Goal: Navigation & Orientation: Find specific page/section

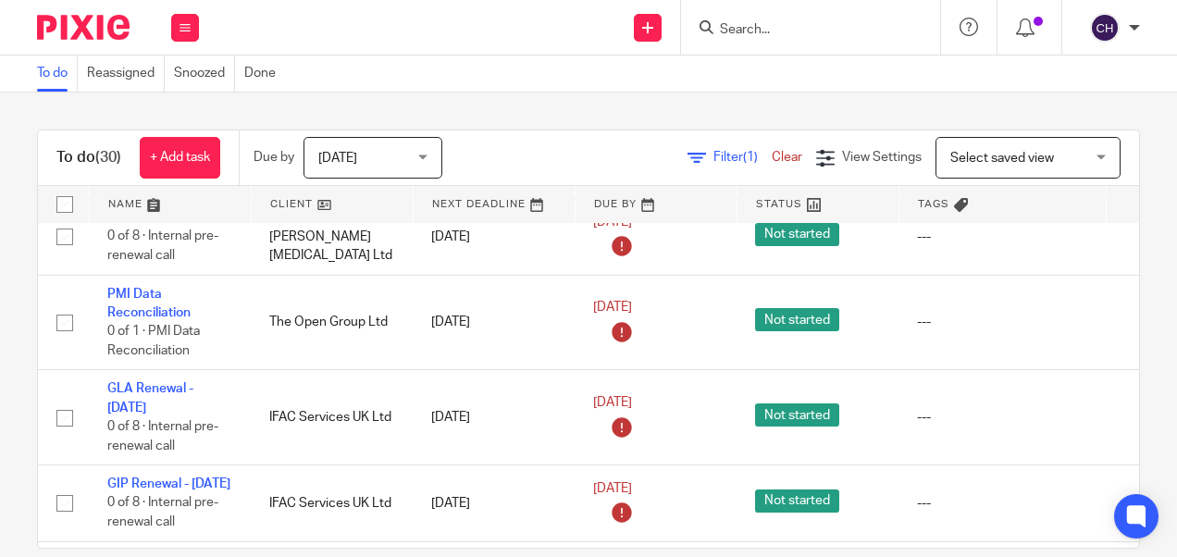
scroll to position [1200, 0]
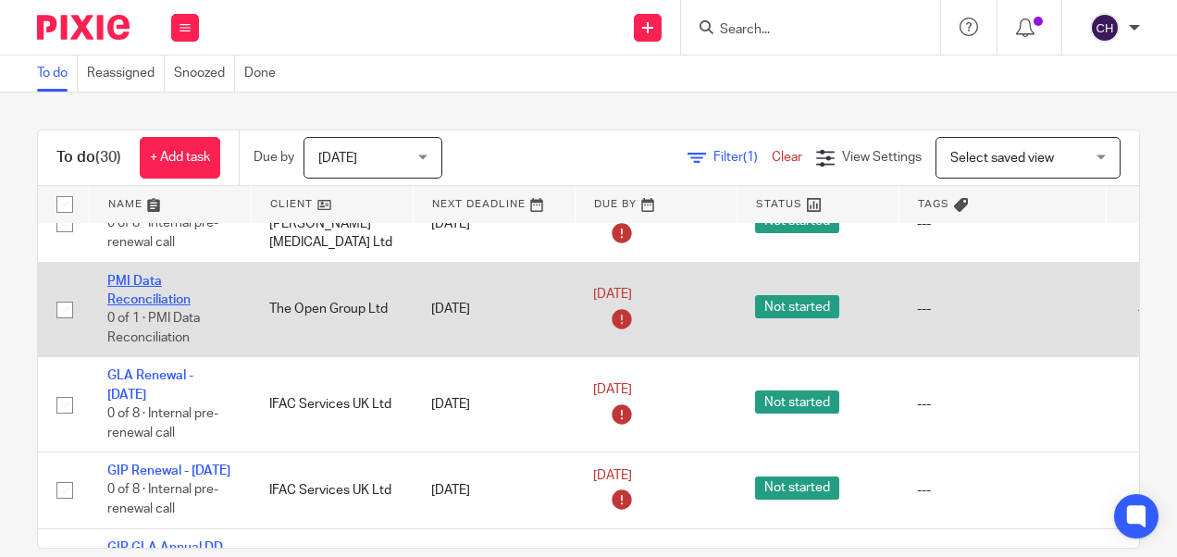
drag, startPoint x: 152, startPoint y: 265, endPoint x: 128, endPoint y: 259, distance: 24.9
click at [320, 316] on td "The Open Group Ltd" at bounding box center [332, 309] width 162 height 95
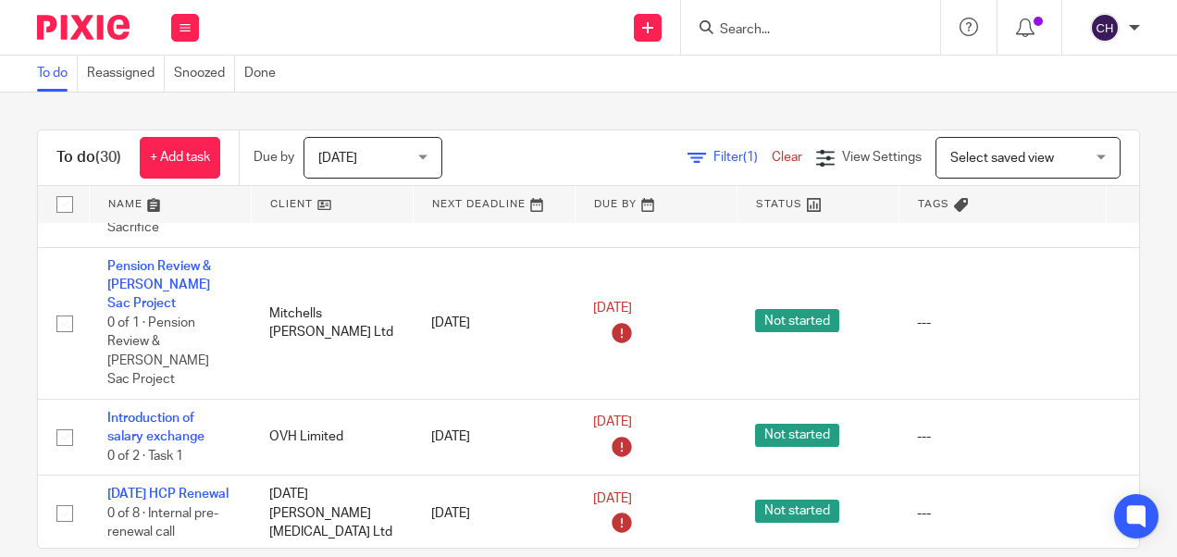
scroll to position [1697, 0]
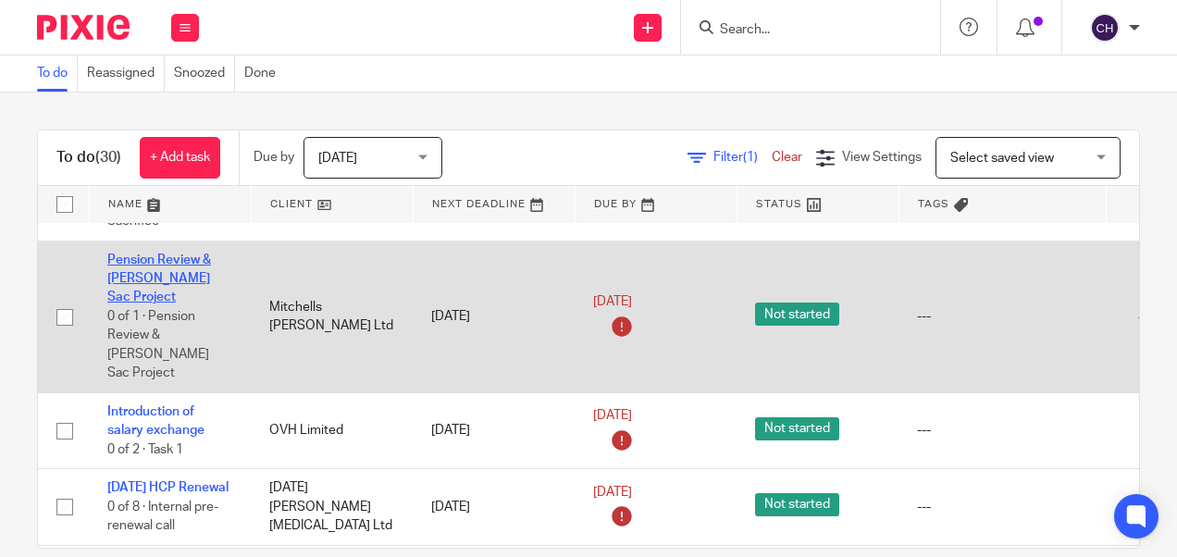
click at [163, 266] on link "Pension Review & Sal Sac Project" at bounding box center [159, 278] width 104 height 51
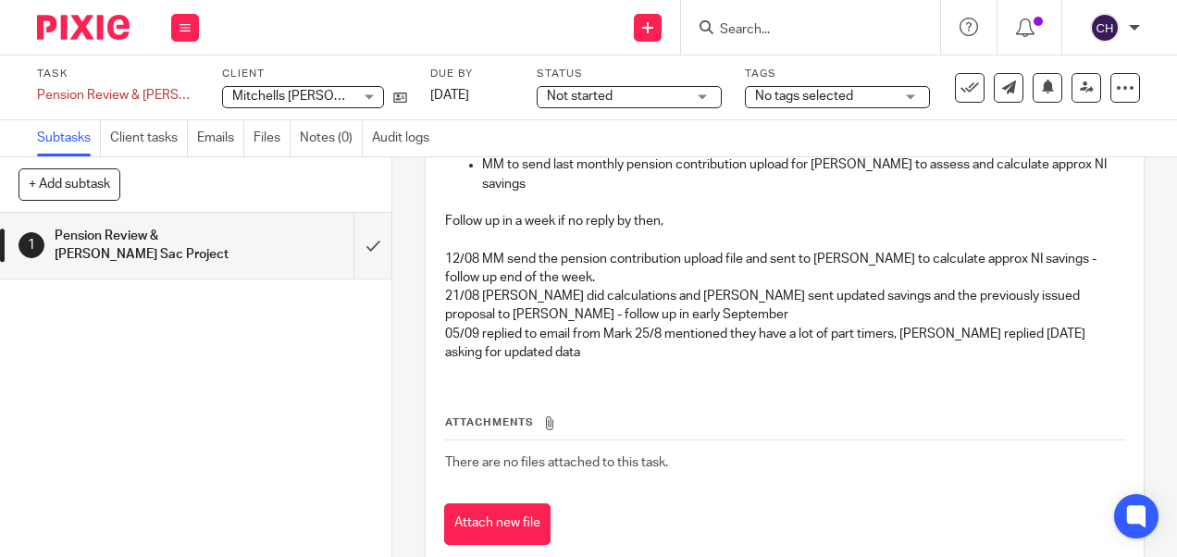
scroll to position [514, 0]
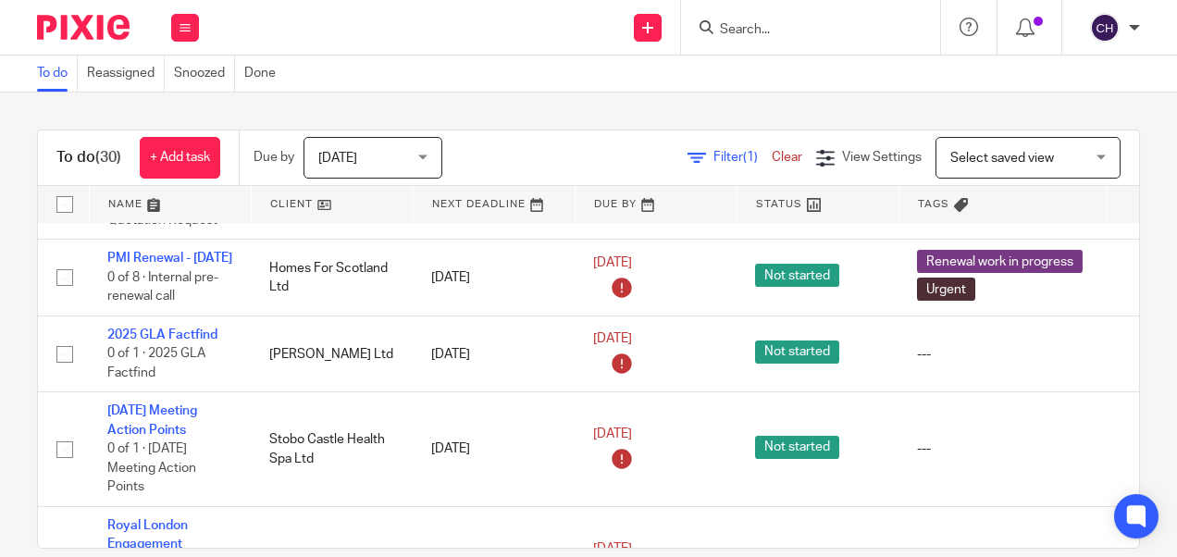
scroll to position [2045, 0]
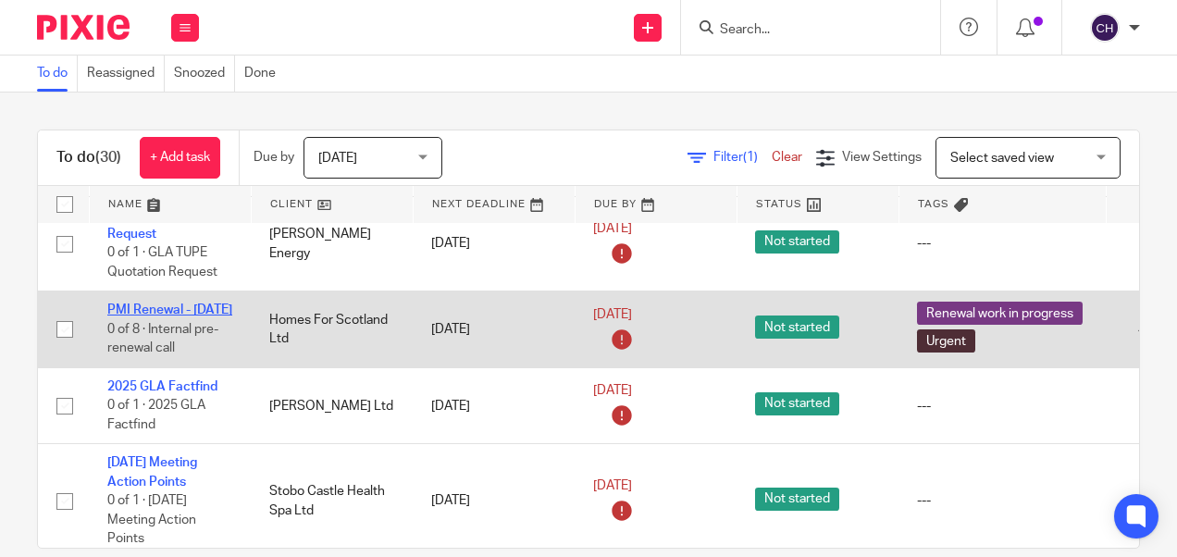
click at [144, 303] on link "PMI Renewal - 28/07/2025" at bounding box center [169, 309] width 125 height 13
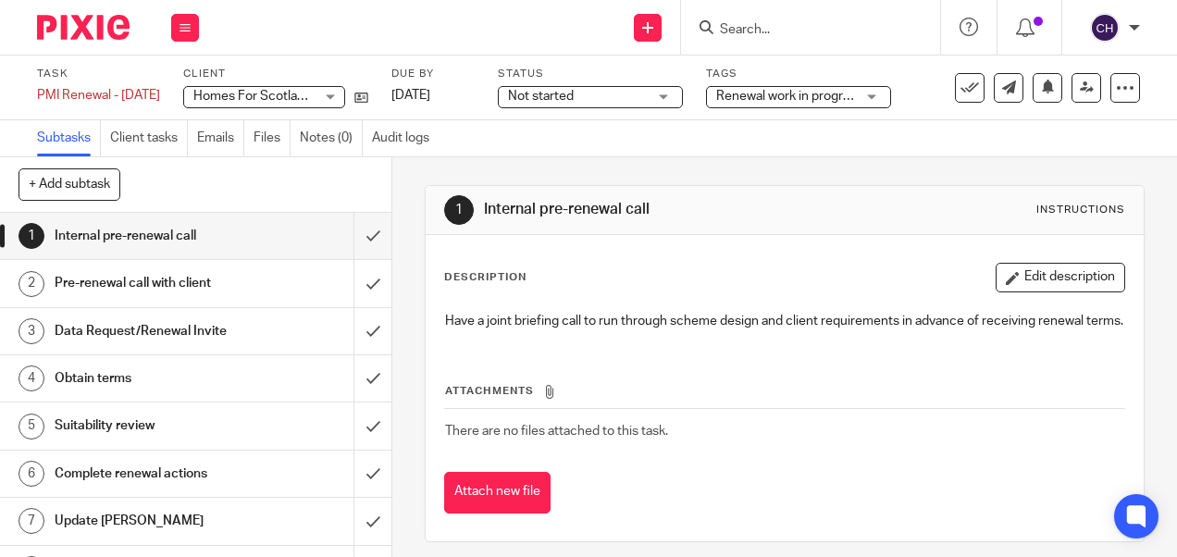
scroll to position [33, 0]
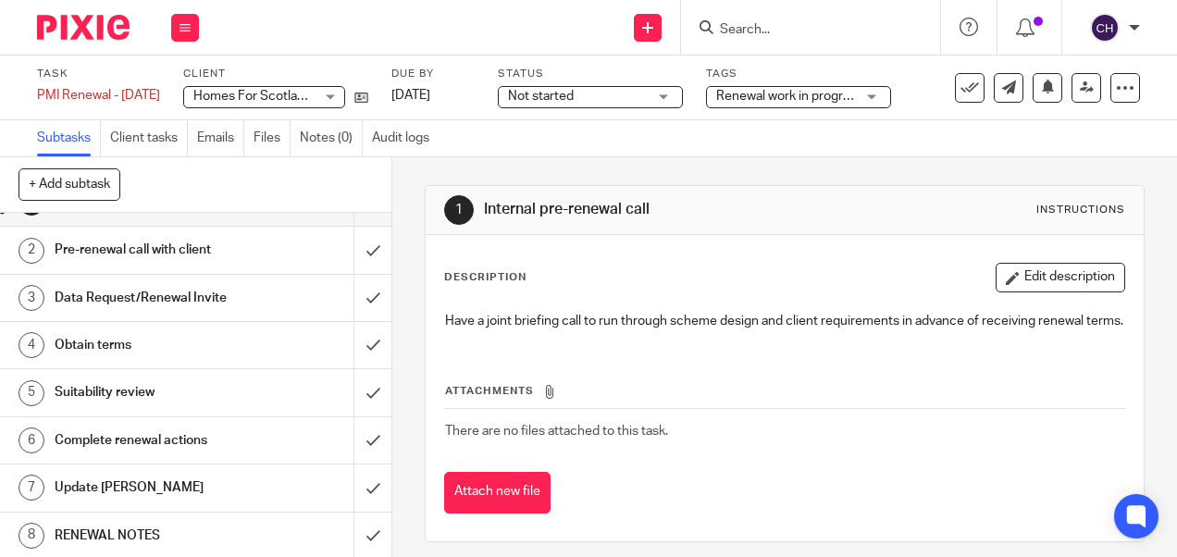
click at [160, 530] on h1 "RENEWAL NOTES" at bounding box center [148, 536] width 187 height 28
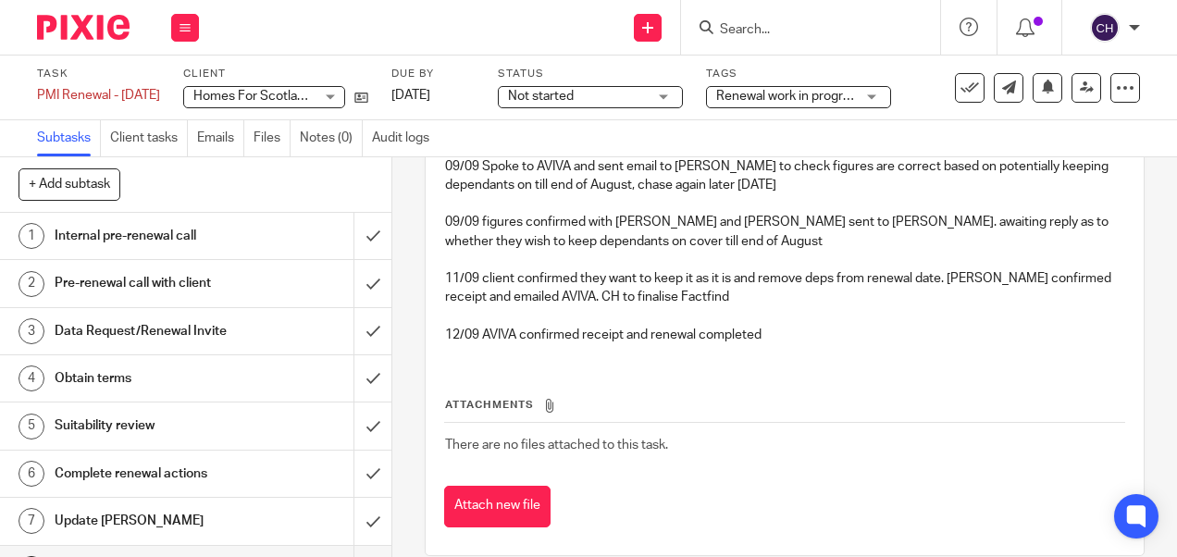
scroll to position [1189, 0]
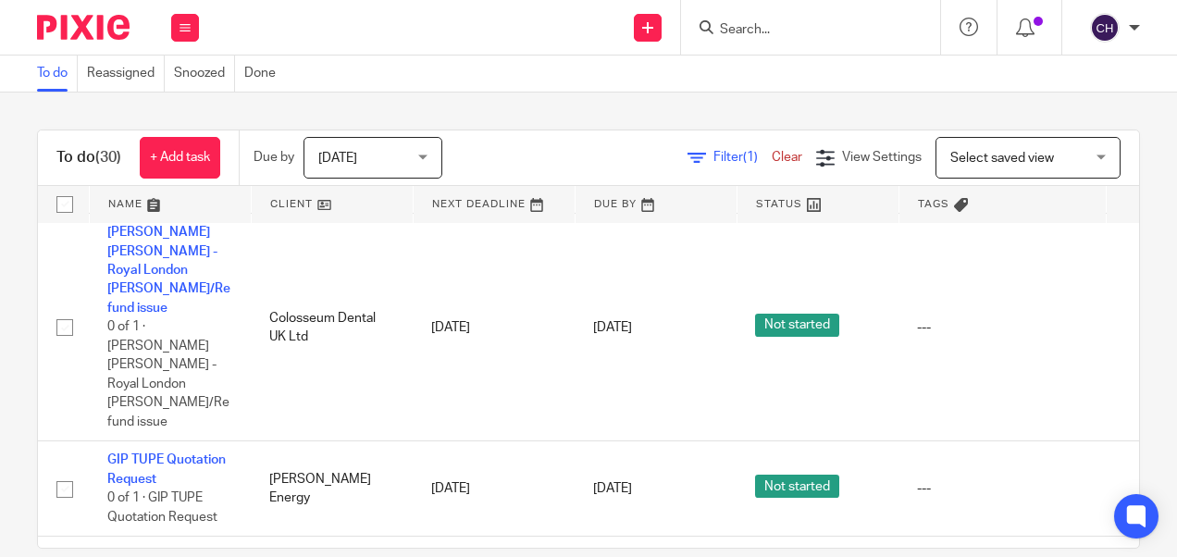
scroll to position [2839, 0]
